Goal: Task Accomplishment & Management: Manage account settings

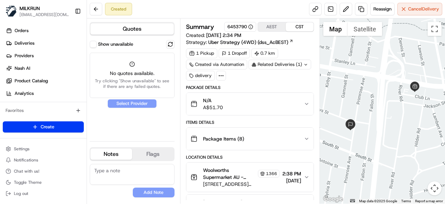
click at [95, 45] on button "Show unavailable" at bounding box center [93, 44] width 7 height 7
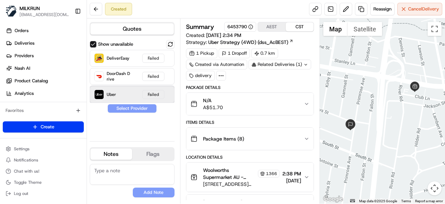
click at [125, 93] on div "Uber Failed" at bounding box center [132, 94] width 85 height 17
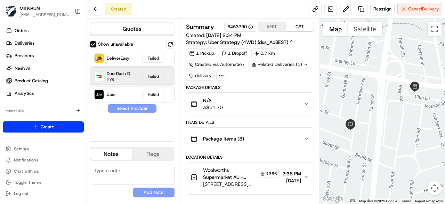
click at [129, 78] on span "DoorDash Drive" at bounding box center [119, 76] width 24 height 11
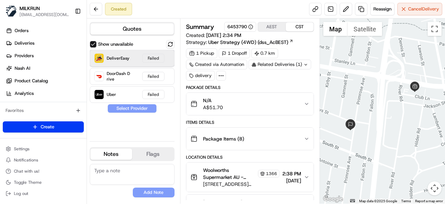
click at [130, 62] on div "DeliverEasy Failed" at bounding box center [132, 58] width 85 height 17
click at [169, 43] on button at bounding box center [170, 44] width 8 height 8
click at [385, 12] on span "Reassign" at bounding box center [383, 9] width 18 height 6
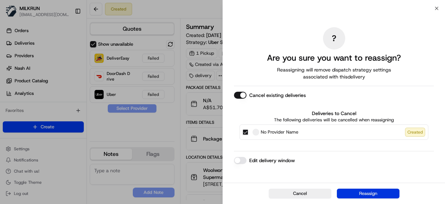
click at [363, 191] on button "Reassign" at bounding box center [368, 193] width 63 height 10
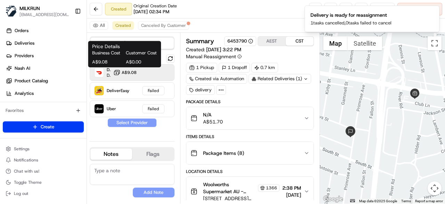
click at [129, 70] on span "A$9.08" at bounding box center [129, 73] width 15 height 6
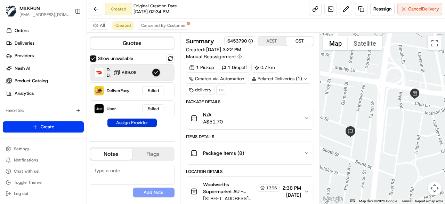
click at [141, 123] on button "Assign Provider" at bounding box center [131, 122] width 49 height 8
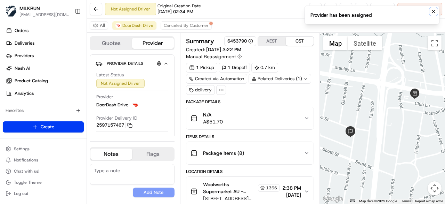
click at [436, 12] on icon "Notifications (F8)" at bounding box center [434, 12] width 6 height 6
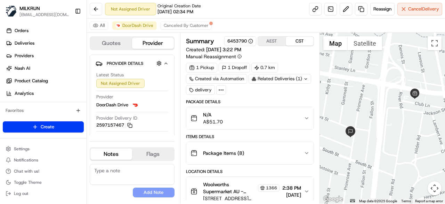
scroll to position [115, 0]
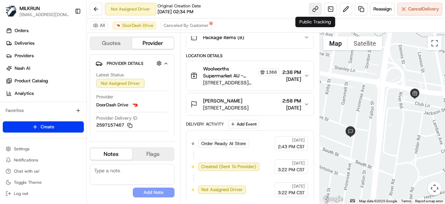
click at [315, 11] on link at bounding box center [315, 9] width 13 height 13
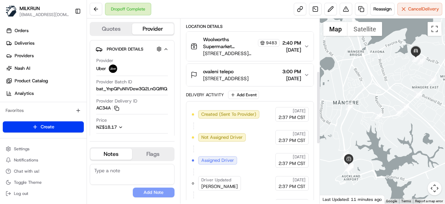
scroll to position [283, 0]
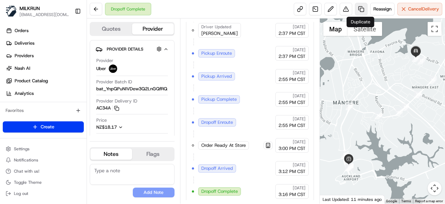
click at [359, 12] on link at bounding box center [361, 9] width 13 height 13
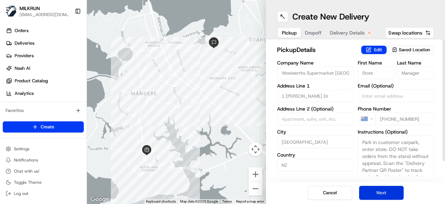
click at [378, 190] on button "Next" at bounding box center [381, 192] width 45 height 14
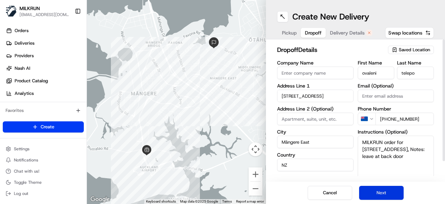
click at [378, 190] on button "Next" at bounding box center [381, 192] width 45 height 14
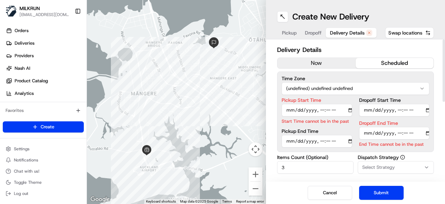
click at [326, 61] on button "now" at bounding box center [317, 63] width 78 height 10
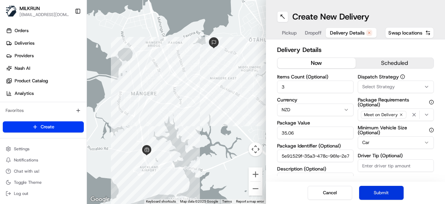
click at [383, 191] on button "Submit" at bounding box center [381, 192] width 45 height 14
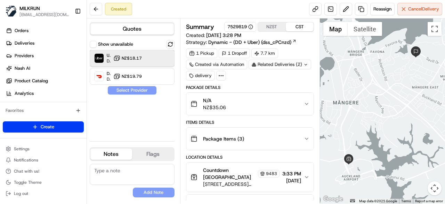
click at [156, 57] on div "Uber Dropoff ETA 39 minutes NZ$18.17" at bounding box center [132, 58] width 85 height 17
drag, startPoint x: 145, startPoint y: 89, endPoint x: 155, endPoint y: 100, distance: 14.0
click at [146, 89] on button "Assign Provider" at bounding box center [131, 90] width 49 height 8
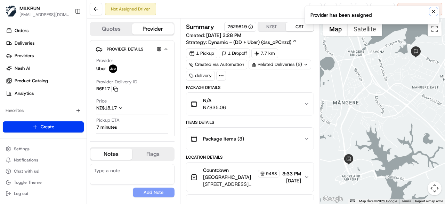
click at [432, 12] on icon "Notifications (F8)" at bounding box center [434, 12] width 6 height 6
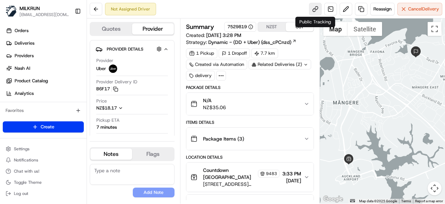
click at [314, 9] on link at bounding box center [315, 9] width 13 height 13
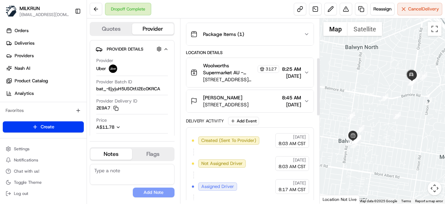
scroll to position [139, 0]
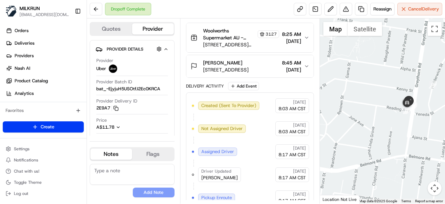
click at [358, 126] on div at bounding box center [383, 110] width 126 height 185
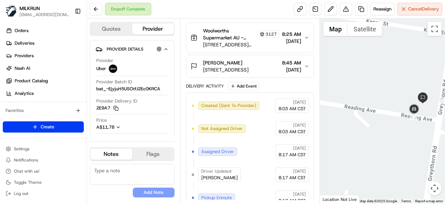
drag, startPoint x: 403, startPoint y: 143, endPoint x: 377, endPoint y: 172, distance: 37.9
click at [377, 172] on div at bounding box center [383, 110] width 126 height 185
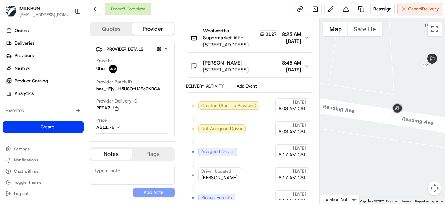
drag, startPoint x: 390, startPoint y: 145, endPoint x: 386, endPoint y: 160, distance: 15.5
click at [386, 160] on div at bounding box center [383, 110] width 126 height 185
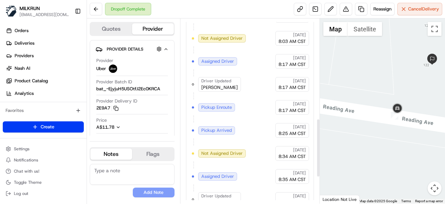
scroll to position [313, 0]
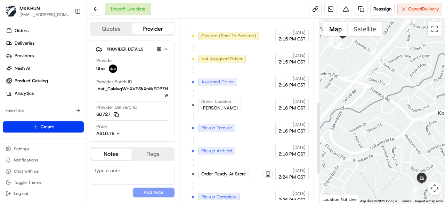
scroll to position [283, 0]
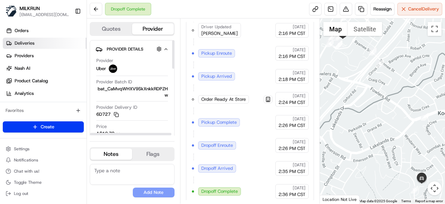
click at [42, 46] on link "Deliveries" at bounding box center [45, 43] width 84 height 11
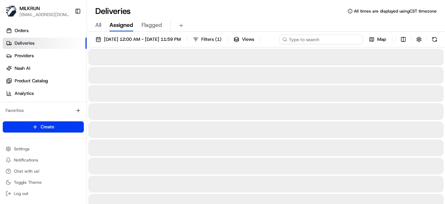
click at [317, 41] on input at bounding box center [321, 39] width 83 height 10
paste input "e0ecf3e0-5fde-4bac-9820-c8355089cb5e"
type input "e0ecf3e0-5fde-4bac-9820-c8355089cb5e"
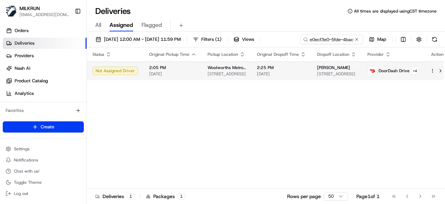
click at [289, 77] on div "2:25 PM 23/08/2025" at bounding box center [281, 71] width 49 height 12
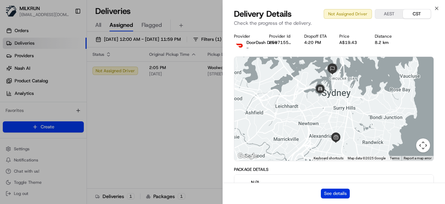
click at [334, 192] on button "See details" at bounding box center [335, 193] width 29 height 10
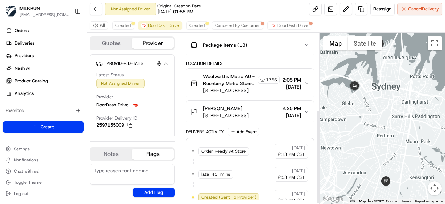
scroll to position [138, 0]
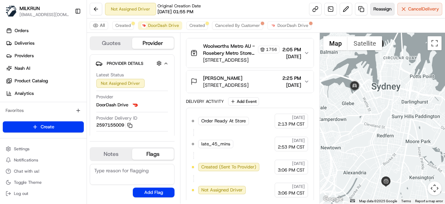
click at [376, 10] on span "Reassign" at bounding box center [383, 9] width 18 height 6
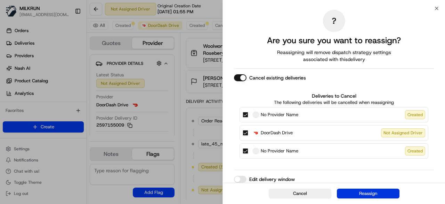
click at [359, 190] on button "Reassign" at bounding box center [368, 193] width 63 height 10
click at [371, 194] on button "Reassign" at bounding box center [368, 193] width 63 height 10
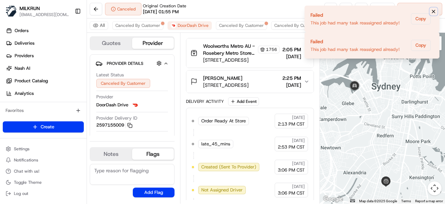
click at [433, 11] on icon "Notifications (F8)" at bounding box center [433, 11] width 3 height 3
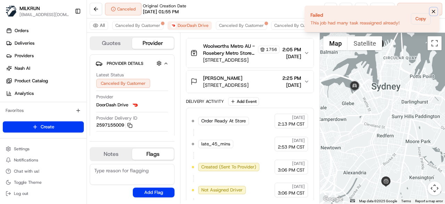
click at [435, 12] on icon "Notifications (F8)" at bounding box center [434, 12] width 6 height 6
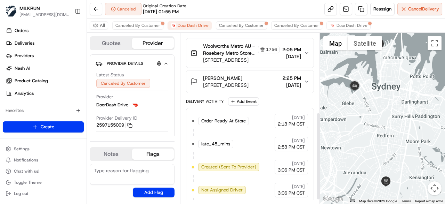
scroll to position [161, 0]
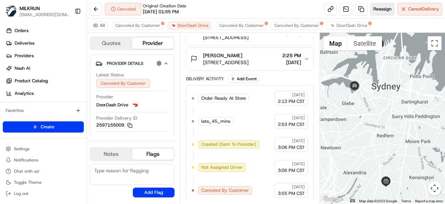
click at [378, 9] on span "Reassign" at bounding box center [383, 9] width 18 height 6
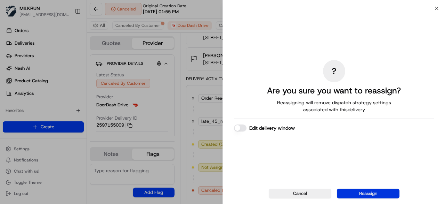
click at [357, 190] on button "Reassign" at bounding box center [368, 193] width 63 height 10
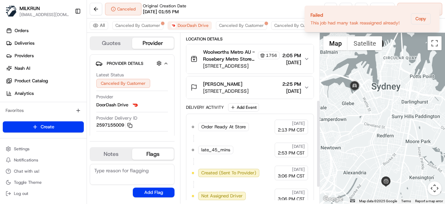
scroll to position [126, 0]
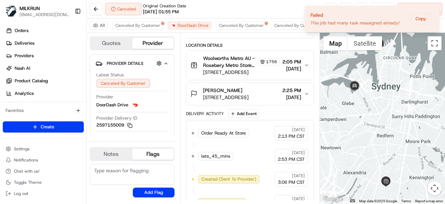
click at [304, 65] on icon "button" at bounding box center [307, 65] width 6 height 6
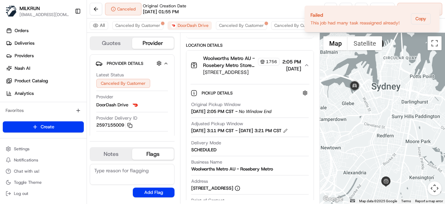
click at [306, 66] on button "Woolworths Metro AU - Rosebery Metro Store Manager 1756 1 Crewe Pl, Rosebery, N…" at bounding box center [249, 64] width 127 height 29
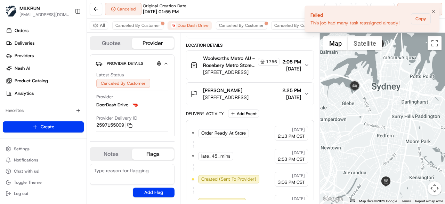
click at [436, 7] on li "Failed This job had many task reassigned already! Copy" at bounding box center [372, 19] width 135 height 26
click at [436, 8] on button "Notifications (F8)" at bounding box center [434, 11] width 8 height 8
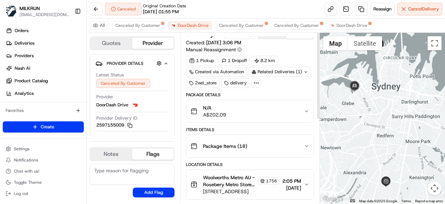
scroll to position [0, 0]
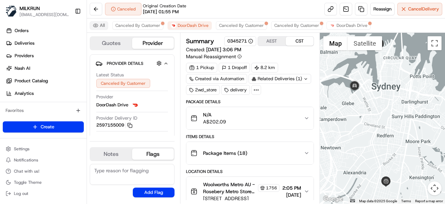
click at [102, 26] on button "All" at bounding box center [99, 25] width 18 height 8
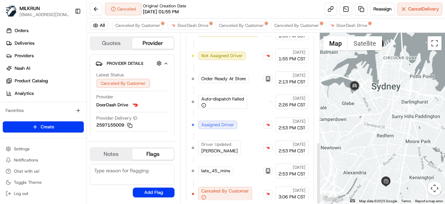
scroll to position [297, 0]
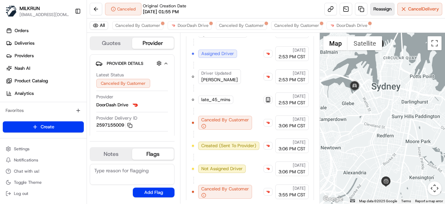
click at [386, 13] on button "Reassign" at bounding box center [382, 9] width 24 height 13
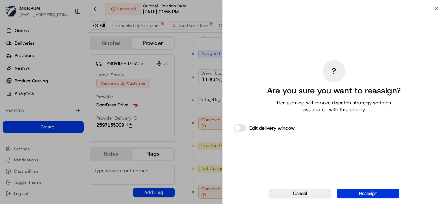
click at [356, 191] on button "Reassign" at bounding box center [368, 193] width 63 height 10
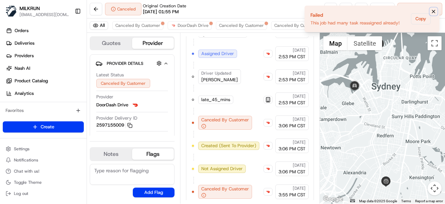
click at [436, 11] on icon "Notifications (F8)" at bounding box center [434, 12] width 6 height 6
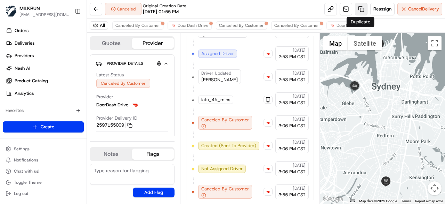
click at [360, 10] on link at bounding box center [361, 9] width 13 height 13
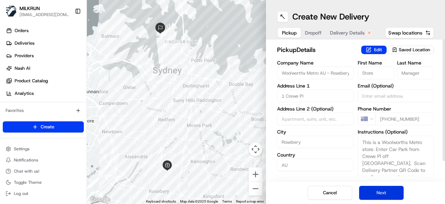
click at [379, 192] on button "Next" at bounding box center [381, 192] width 45 height 14
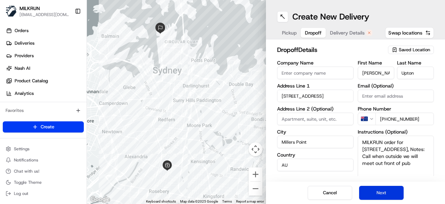
click at [379, 192] on button "Next" at bounding box center [381, 192] width 45 height 14
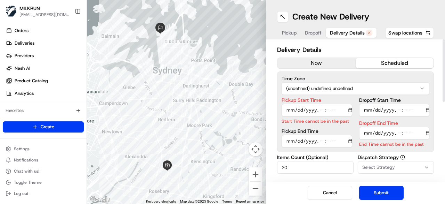
click at [330, 66] on button "now" at bounding box center [317, 63] width 78 height 10
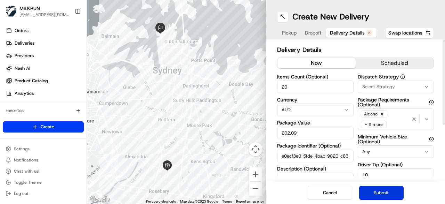
click at [386, 190] on button "Submit" at bounding box center [381, 192] width 45 height 14
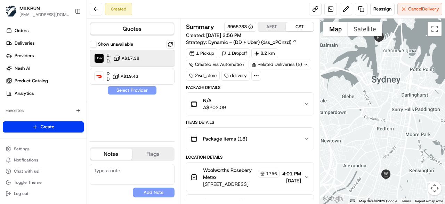
click at [155, 59] on div at bounding box center [159, 58] width 8 height 8
click at [140, 89] on button "Assign Provider" at bounding box center [131, 90] width 49 height 8
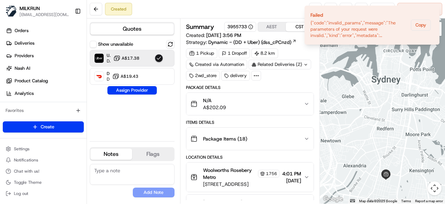
scroll to position [15, 0]
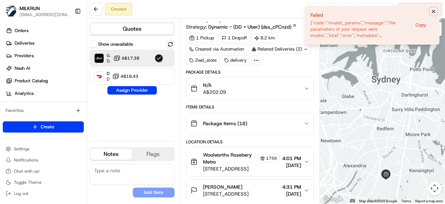
click at [433, 11] on icon "Notifications (F8)" at bounding box center [434, 12] width 6 height 6
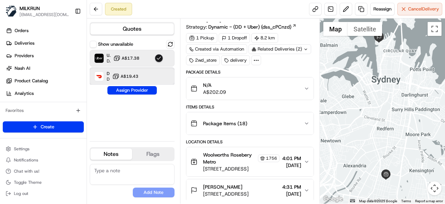
click at [153, 78] on div "DoorDash Drive Dropoff ETA 1 hour A$19.43" at bounding box center [132, 76] width 85 height 17
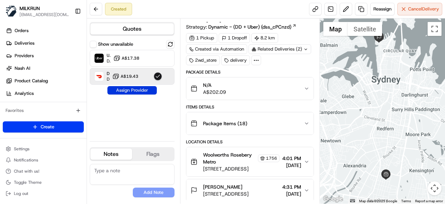
click at [147, 88] on button "Assign Provider" at bounding box center [131, 90] width 49 height 8
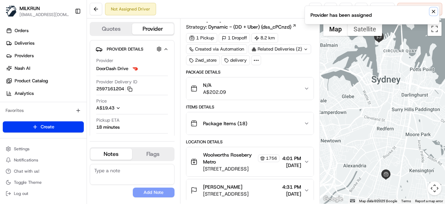
click at [433, 9] on icon "Notifications (F8)" at bounding box center [434, 12] width 6 height 6
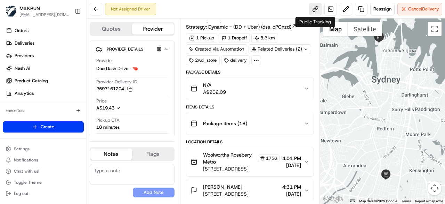
click at [311, 9] on link at bounding box center [315, 9] width 13 height 13
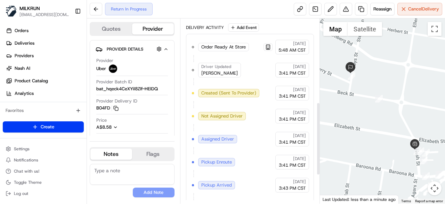
scroll to position [214, 0]
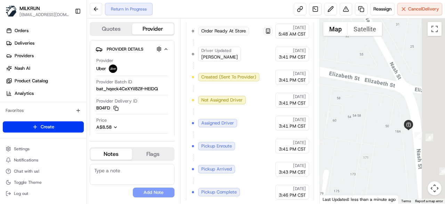
drag, startPoint x: 416, startPoint y: 162, endPoint x: 379, endPoint y: 115, distance: 59.9
click at [380, 115] on div at bounding box center [383, 110] width 126 height 185
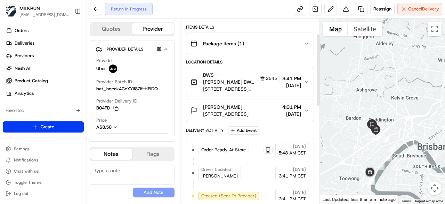
scroll to position [40, 0]
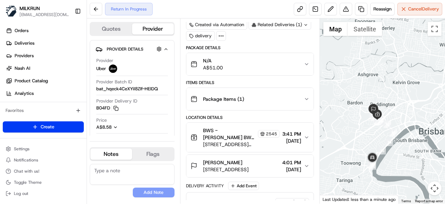
drag, startPoint x: 354, startPoint y: 156, endPoint x: 356, endPoint y: 139, distance: 16.8
click at [356, 139] on div at bounding box center [383, 110] width 126 height 185
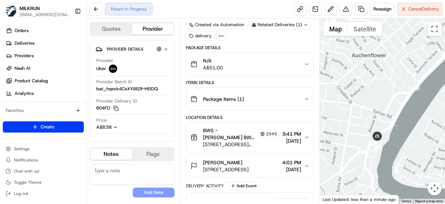
drag, startPoint x: 357, startPoint y: 158, endPoint x: 367, endPoint y: 117, distance: 41.9
click at [367, 117] on div at bounding box center [383, 110] width 126 height 185
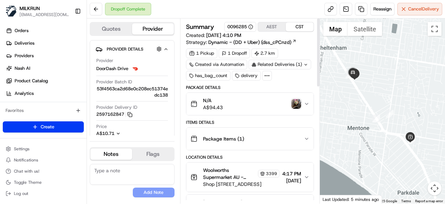
click at [295, 99] on img "button" at bounding box center [297, 104] width 10 height 10
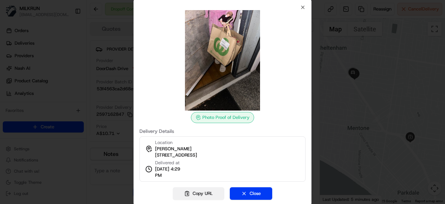
click at [211, 194] on button "Copy URL" at bounding box center [198, 193] width 51 height 13
click at [255, 192] on button "Close" at bounding box center [251, 193] width 42 height 13
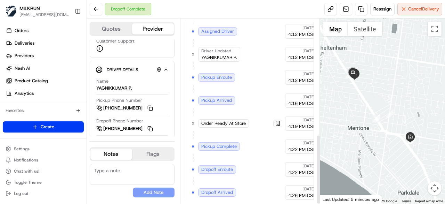
scroll to position [306, 0]
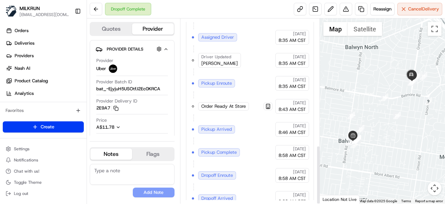
scroll to position [397, 0]
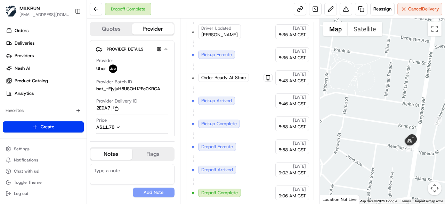
drag, startPoint x: 405, startPoint y: 80, endPoint x: 383, endPoint y: 145, distance: 68.6
click at [383, 145] on div at bounding box center [383, 110] width 126 height 185
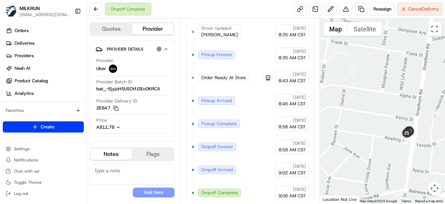
drag, startPoint x: 398, startPoint y: 144, endPoint x: 391, endPoint y: 120, distance: 24.7
click at [391, 120] on div at bounding box center [383, 110] width 126 height 185
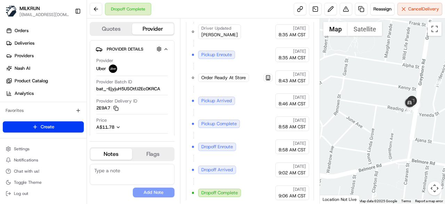
drag, startPoint x: 370, startPoint y: 140, endPoint x: 376, endPoint y: 119, distance: 22.1
click at [376, 119] on div at bounding box center [383, 110] width 126 height 185
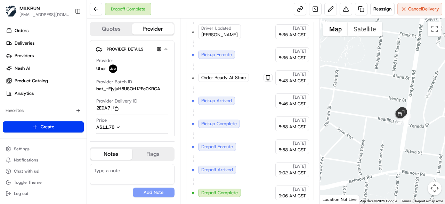
drag, startPoint x: 395, startPoint y: 103, endPoint x: 385, endPoint y: 115, distance: 15.3
click at [385, 115] on div at bounding box center [383, 110] width 126 height 185
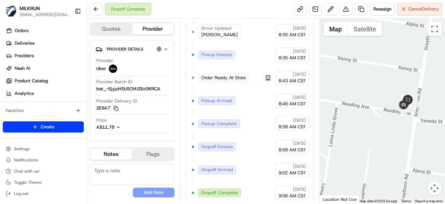
drag, startPoint x: 392, startPoint y: 112, endPoint x: 383, endPoint y: 93, distance: 20.8
click at [383, 93] on div at bounding box center [383, 110] width 126 height 185
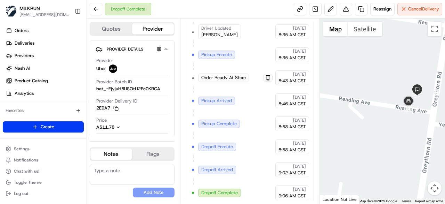
drag, startPoint x: 399, startPoint y: 104, endPoint x: 398, endPoint y: 82, distance: 21.9
click at [398, 82] on div at bounding box center [383, 110] width 126 height 185
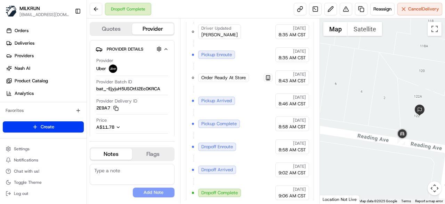
drag, startPoint x: 405, startPoint y: 89, endPoint x: 392, endPoint y: 102, distance: 18.0
click at [392, 102] on div at bounding box center [383, 110] width 126 height 185
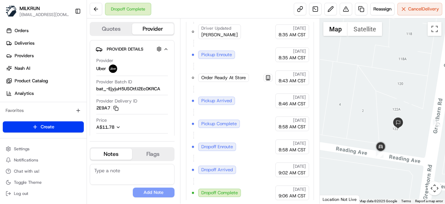
drag, startPoint x: 389, startPoint y: 127, endPoint x: 360, endPoint y: 144, distance: 33.7
click at [360, 144] on div at bounding box center [383, 110] width 126 height 185
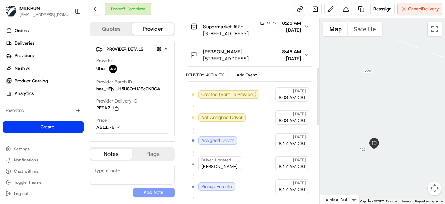
scroll to position [153, 0]
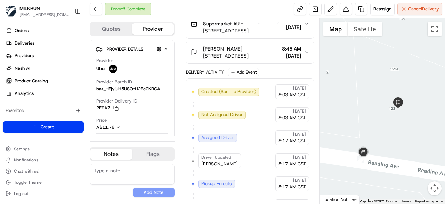
drag, startPoint x: 366, startPoint y: 158, endPoint x: 379, endPoint y: 146, distance: 18.0
click at [379, 146] on div at bounding box center [383, 110] width 126 height 185
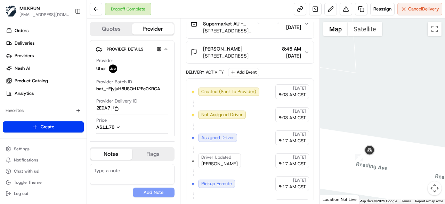
drag, startPoint x: 375, startPoint y: 151, endPoint x: 411, endPoint y: 131, distance: 41.4
click at [411, 131] on div at bounding box center [383, 110] width 126 height 185
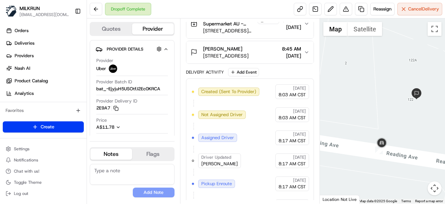
click at [304, 49] on icon "button" at bounding box center [307, 52] width 6 height 6
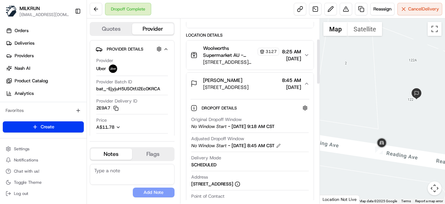
scroll to position [83, 0]
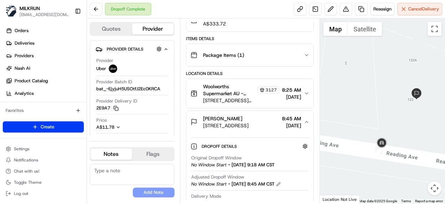
click at [304, 116] on button "Anastasia Triandafyllakos 122 Greythorn Rd, Balwyn North, VIC 3104, AU 8:45 AM …" at bounding box center [249, 122] width 127 height 22
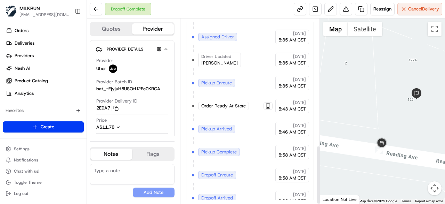
scroll to position [397, 0]
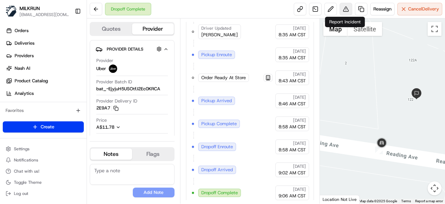
click at [347, 11] on button at bounding box center [346, 9] width 13 height 13
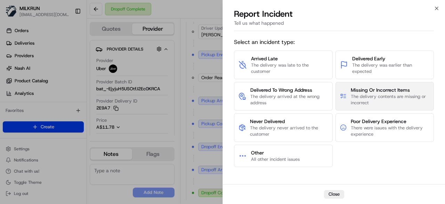
click at [375, 102] on span "The delivery contents are missing or incorrect" at bounding box center [390, 99] width 79 height 13
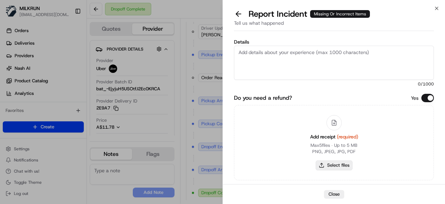
click at [333, 167] on button "Select files" at bounding box center [334, 165] width 37 height 10
type input "C:\fakepath\missing items.png"
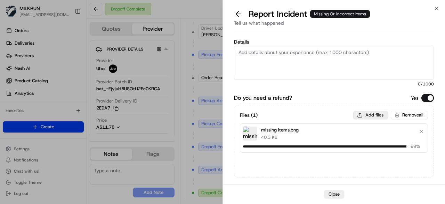
click at [370, 113] on button "Add files" at bounding box center [370, 115] width 35 height 8
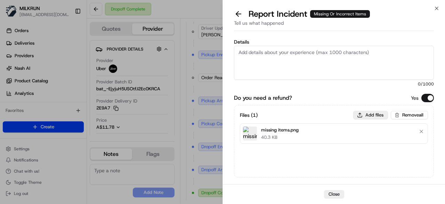
type input "C:\fakepath\receipt 1.png"
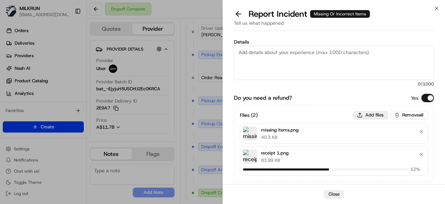
click at [370, 114] on button "Add files" at bounding box center [370, 115] width 35 height 8
type input "C:\fakepath\receipt 2.png"
click at [367, 114] on button "Add files" at bounding box center [370, 115] width 35 height 8
type input "C:\fakepath\receipt 3.png"
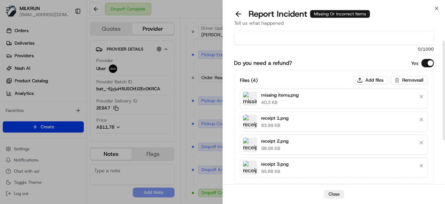
scroll to position [0, 0]
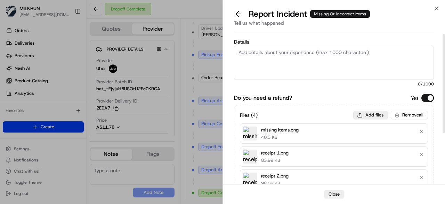
click at [361, 116] on button "Add files" at bounding box center [370, 115] width 35 height 8
type input "C:\fakepath\receipt 4.png"
paste textarea "The customer didn't receive the order. Confirmed with Uber customer service tha…"
click at [287, 62] on textarea "Details" at bounding box center [334, 63] width 200 height 34
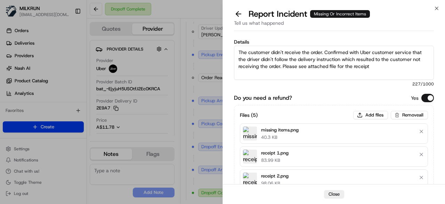
click at [322, 52] on textarea "The customer didn't receive the order. Confirmed with Uber customer service tha…" at bounding box center [334, 63] width 200 height 34
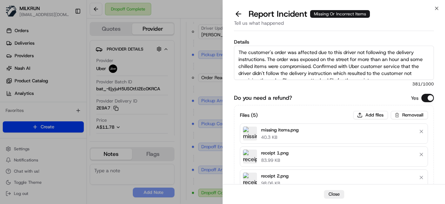
scroll to position [7, 0]
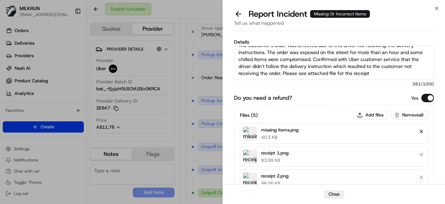
type textarea "The customer's order was affected due to this driver not following the delivery…"
click at [420, 130] on button "Remove file" at bounding box center [422, 131] width 10 height 10
click at [375, 117] on button "Add files" at bounding box center [370, 115] width 35 height 8
type input "C:\fakepath\comopromised items.png"
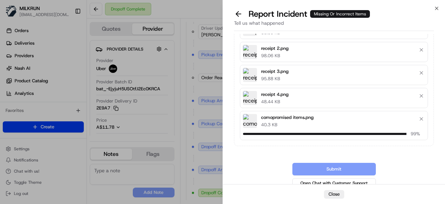
scroll to position [100, 0]
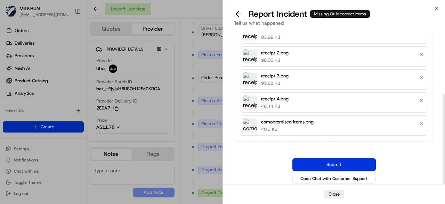
click at [345, 163] on button "Submit" at bounding box center [334, 164] width 83 height 13
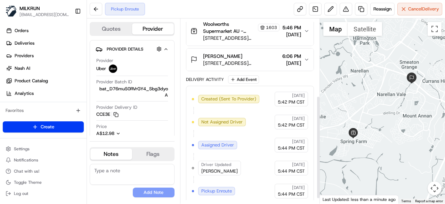
scroll to position [147, 0]
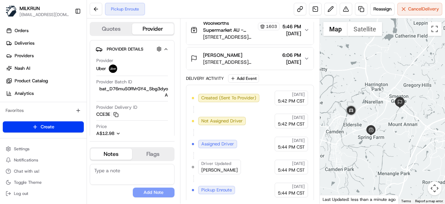
drag, startPoint x: 367, startPoint y: 107, endPoint x: 378, endPoint y: 118, distance: 15.3
click at [378, 118] on div at bounding box center [383, 110] width 126 height 185
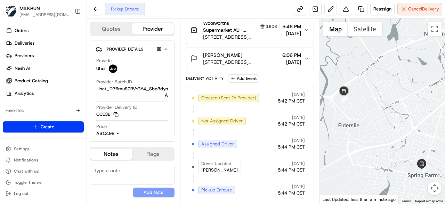
drag, startPoint x: 352, startPoint y: 134, endPoint x: 386, endPoint y: 100, distance: 48.2
click at [386, 100] on div at bounding box center [383, 110] width 126 height 185
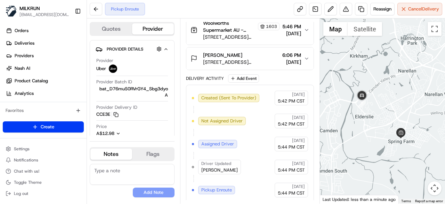
drag, startPoint x: 386, startPoint y: 108, endPoint x: 352, endPoint y: 133, distance: 41.7
click at [352, 133] on div at bounding box center [383, 110] width 126 height 185
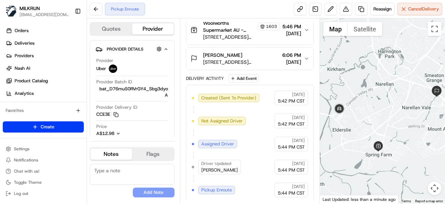
drag, startPoint x: 354, startPoint y: 130, endPoint x: 371, endPoint y: 113, distance: 24.1
click at [371, 113] on div at bounding box center [383, 110] width 126 height 185
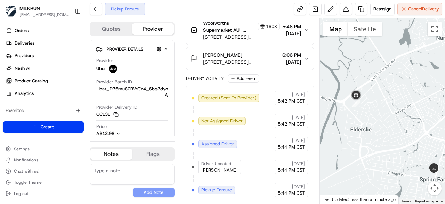
drag, startPoint x: 354, startPoint y: 121, endPoint x: 389, endPoint y: 116, distance: 35.5
click at [389, 116] on div at bounding box center [383, 110] width 126 height 185
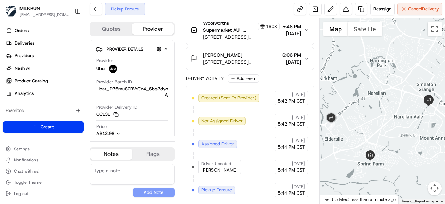
drag, startPoint x: 390, startPoint y: 120, endPoint x: 344, endPoint y: 140, distance: 49.7
click at [344, 140] on div at bounding box center [383, 110] width 126 height 185
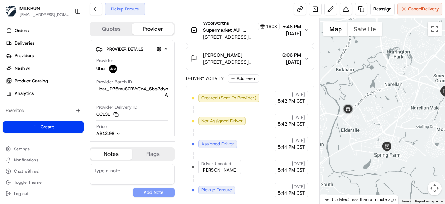
drag, startPoint x: 354, startPoint y: 133, endPoint x: 372, endPoint y: 124, distance: 20.2
click at [372, 124] on div at bounding box center [383, 110] width 126 height 185
click at [414, 11] on span "Cancel Delivery" at bounding box center [423, 9] width 31 height 6
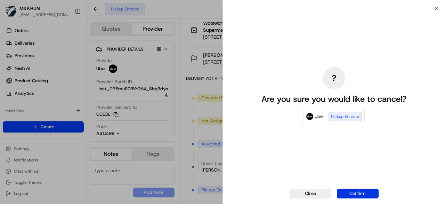
click at [372, 195] on button "Confirm" at bounding box center [358, 193] width 42 height 10
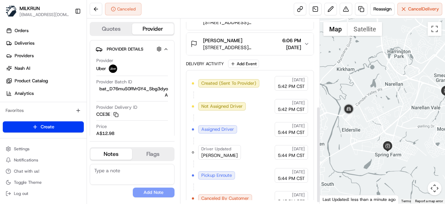
scroll to position [169, 0]
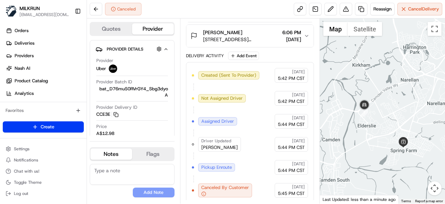
drag, startPoint x: 360, startPoint y: 135, endPoint x: 377, endPoint y: 131, distance: 17.9
click at [377, 131] on div at bounding box center [383, 110] width 126 height 185
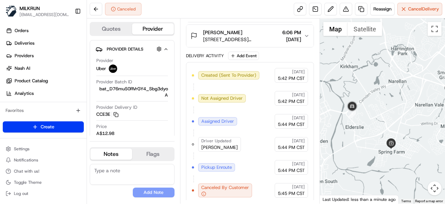
drag, startPoint x: 401, startPoint y: 105, endPoint x: 389, endPoint y: 107, distance: 13.2
click at [389, 107] on div at bounding box center [383, 110] width 126 height 185
click at [358, 13] on link at bounding box center [361, 9] width 13 height 13
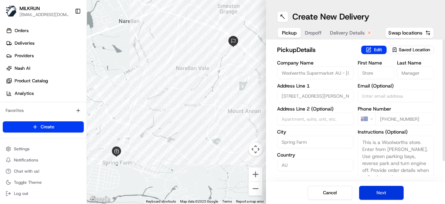
click at [382, 193] on button "Next" at bounding box center [381, 192] width 45 height 14
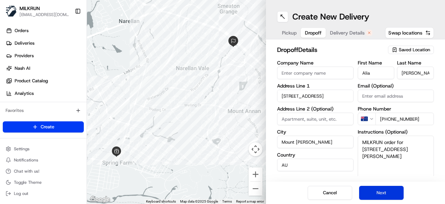
click at [382, 193] on button "Next" at bounding box center [381, 192] width 45 height 14
click at [314, 34] on span "Dropoff" at bounding box center [313, 32] width 17 height 7
click at [303, 96] on input "[STREET_ADDRESS]" at bounding box center [315, 95] width 77 height 13
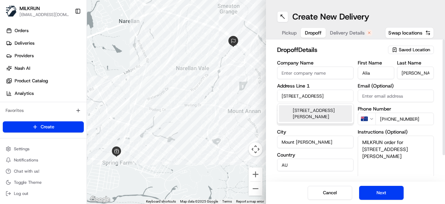
click at [303, 96] on input "[STREET_ADDRESS]" at bounding box center [315, 95] width 77 height 13
paste input "[STREET_ADDRESS]"
click at [316, 113] on div "[STREET_ADDRESS][PERSON_NAME]" at bounding box center [315, 113] width 73 height 17
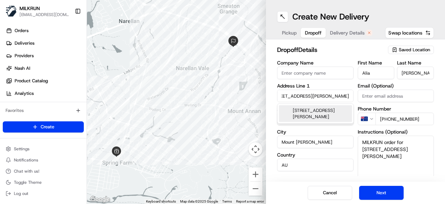
type input "[STREET_ADDRESS][PERSON_NAME]"
type input "[PERSON_NAME]"
type input "[GEOGRAPHIC_DATA]"
type input "2557"
type input "[STREET_ADDRESS]"
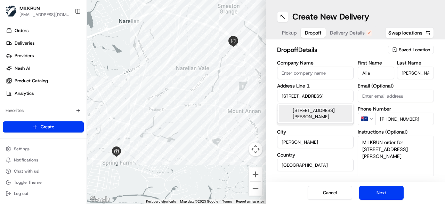
scroll to position [0, 0]
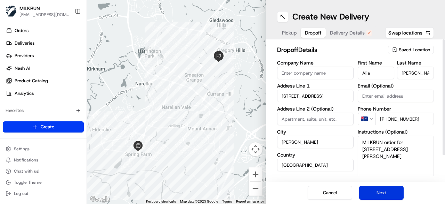
click at [384, 194] on button "Next" at bounding box center [381, 192] width 45 height 14
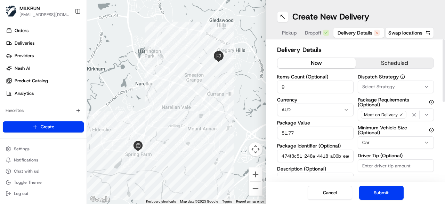
click at [338, 59] on button "now" at bounding box center [317, 63] width 78 height 10
click at [378, 190] on button "Submit" at bounding box center [381, 192] width 45 height 14
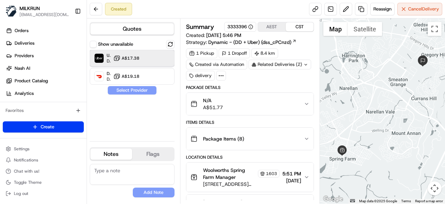
click at [162, 59] on div at bounding box center [159, 58] width 8 height 8
click at [142, 94] on div "Show unavailable Uber Dropoff ETA 29 minutes A$17.38 DoorDash Drive Dropoff ETA…" at bounding box center [132, 87] width 85 height 95
click at [144, 90] on button "Assign Provider" at bounding box center [131, 90] width 49 height 8
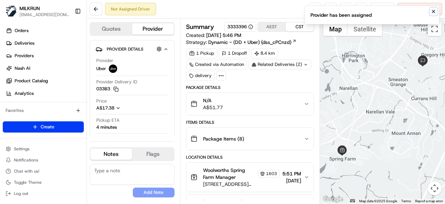
click at [433, 11] on icon "Notifications (F8)" at bounding box center [434, 12] width 6 height 6
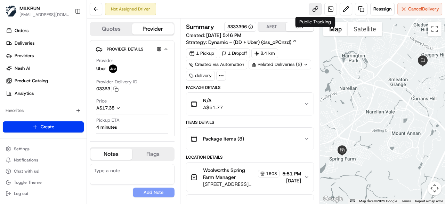
click at [311, 11] on link at bounding box center [315, 9] width 13 height 13
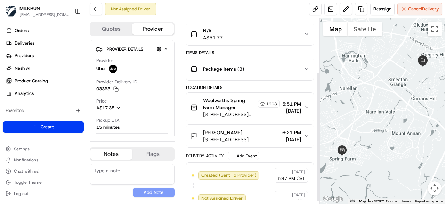
scroll to position [79, 0]
